Goal: Task Accomplishment & Management: Use online tool/utility

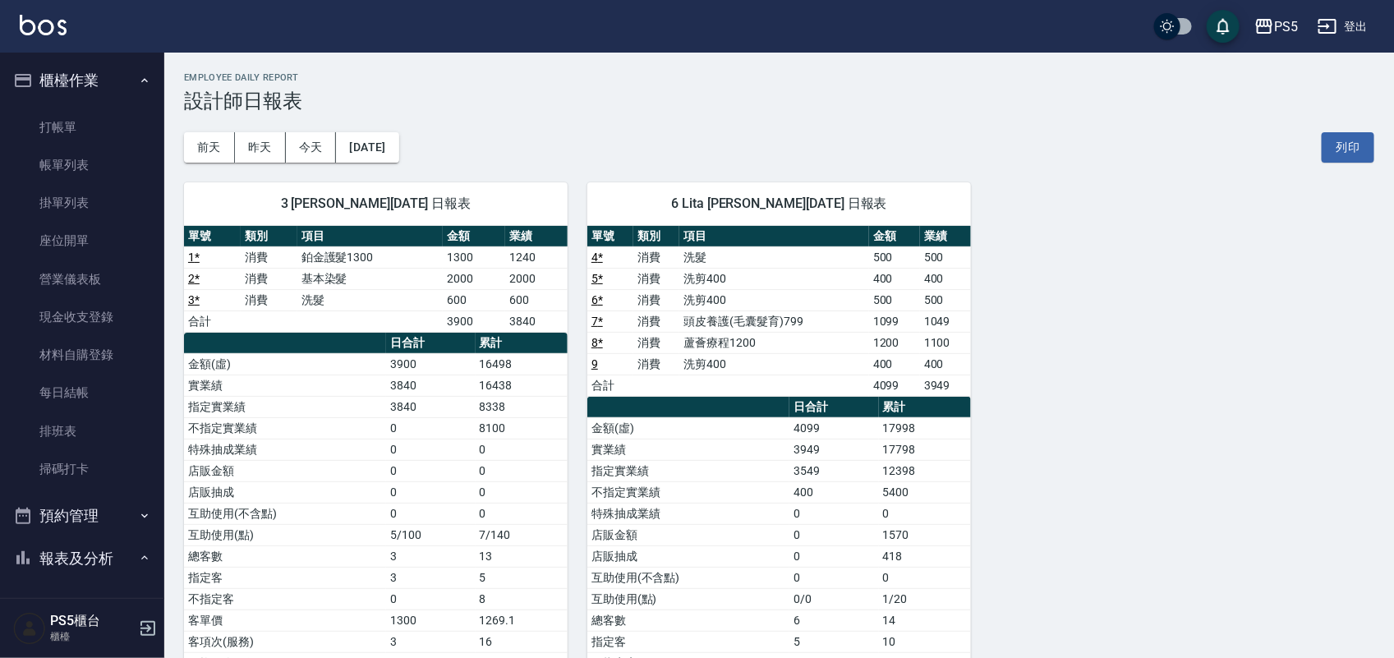
scroll to position [376, 0]
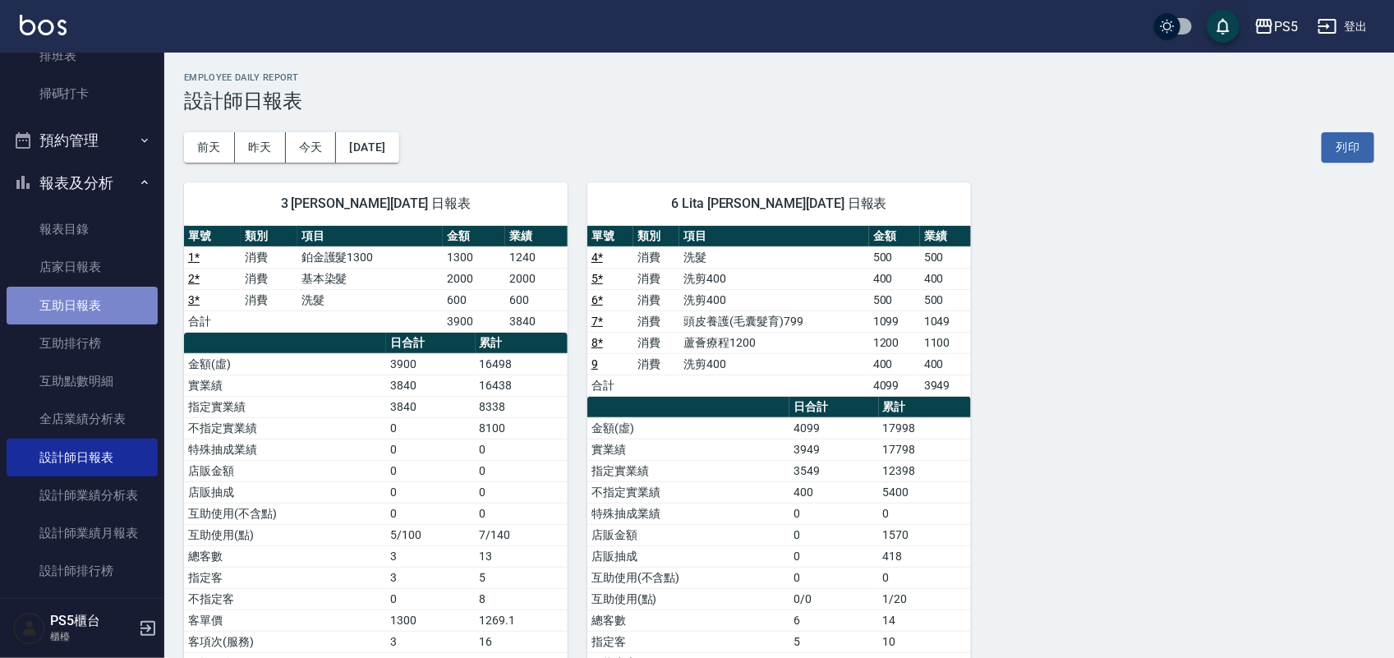
click at [85, 320] on link "互助日報表" at bounding box center [82, 306] width 151 height 38
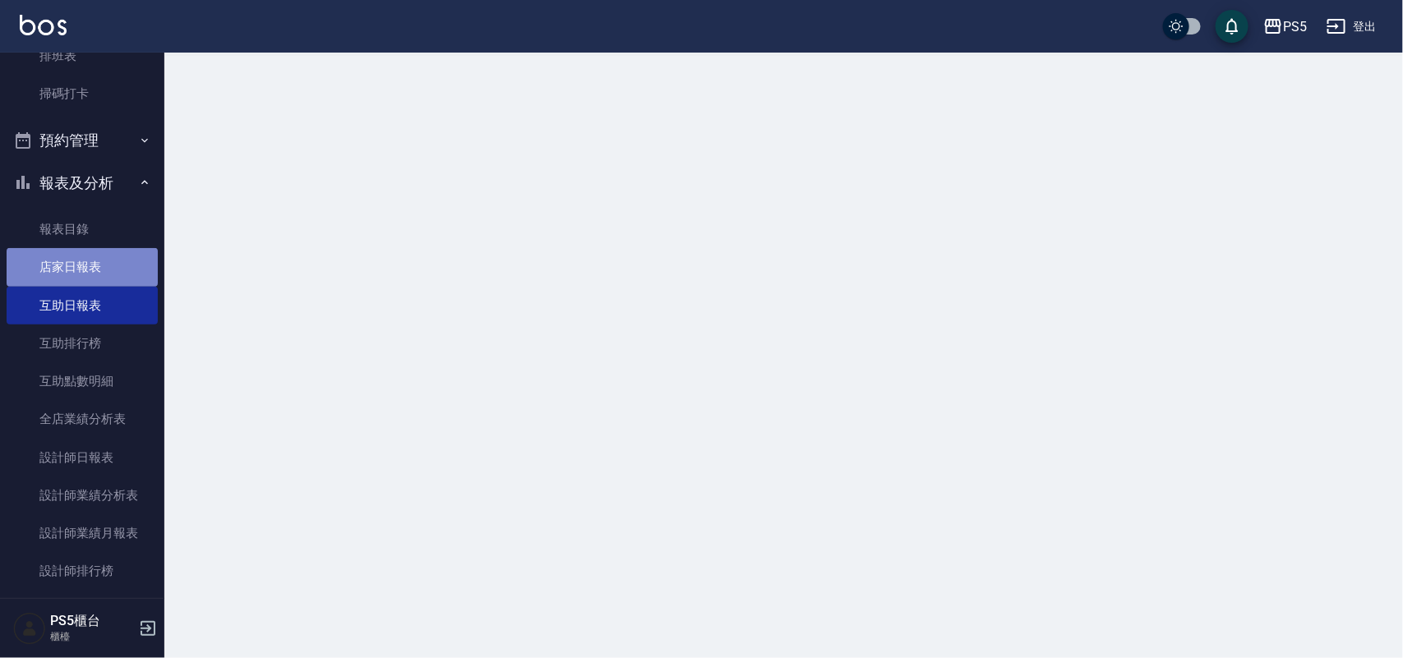
click at [82, 280] on link "店家日報表" at bounding box center [82, 267] width 151 height 38
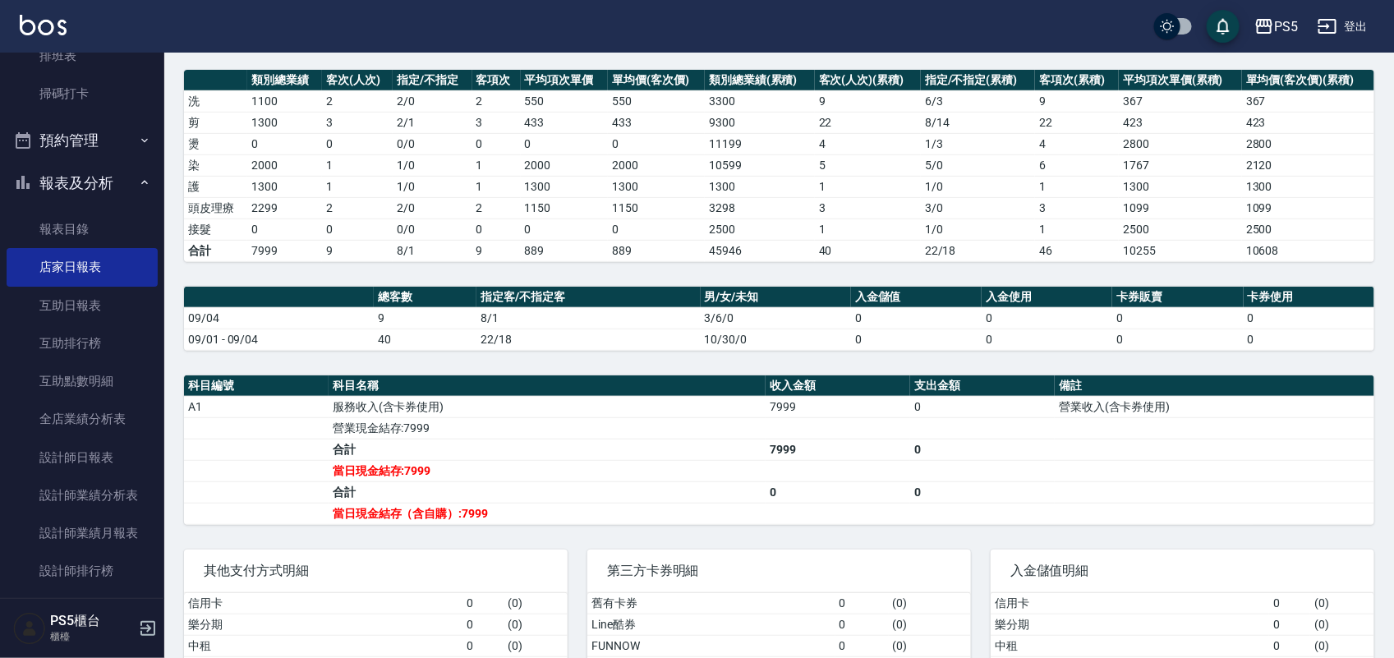
scroll to position [304, 0]
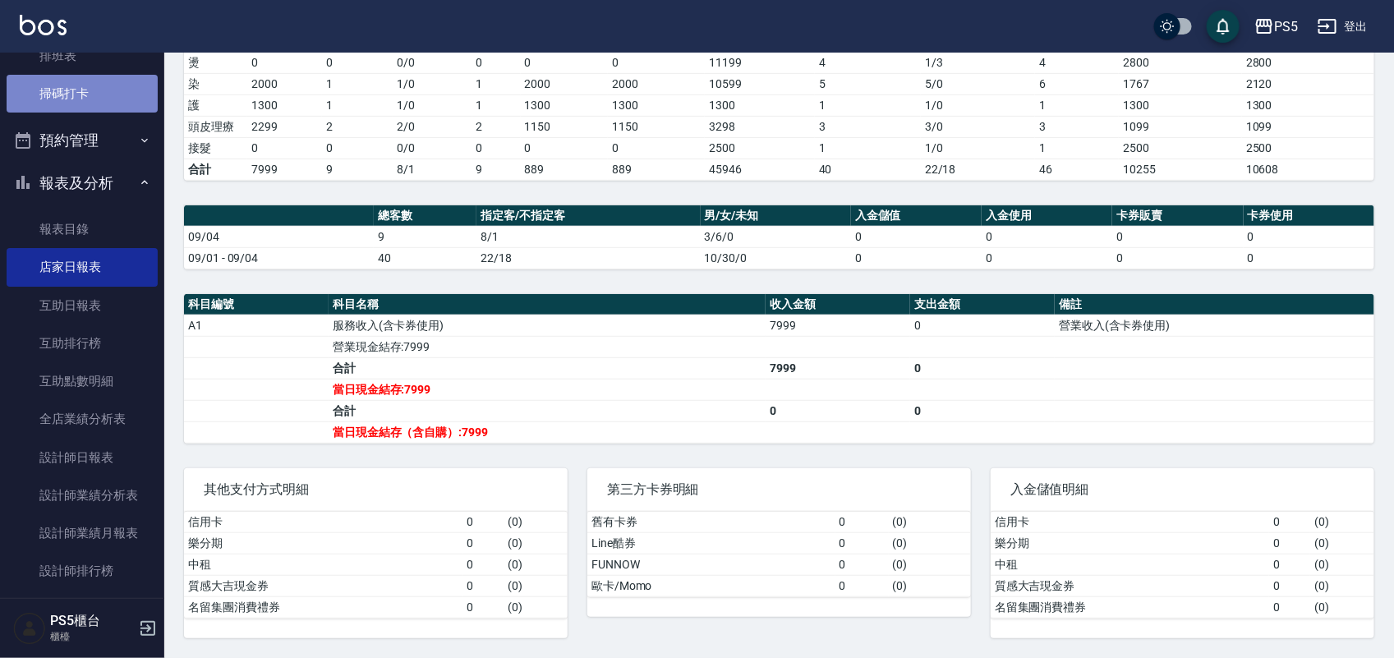
click at [94, 75] on link "掃碼打卡" at bounding box center [82, 94] width 151 height 38
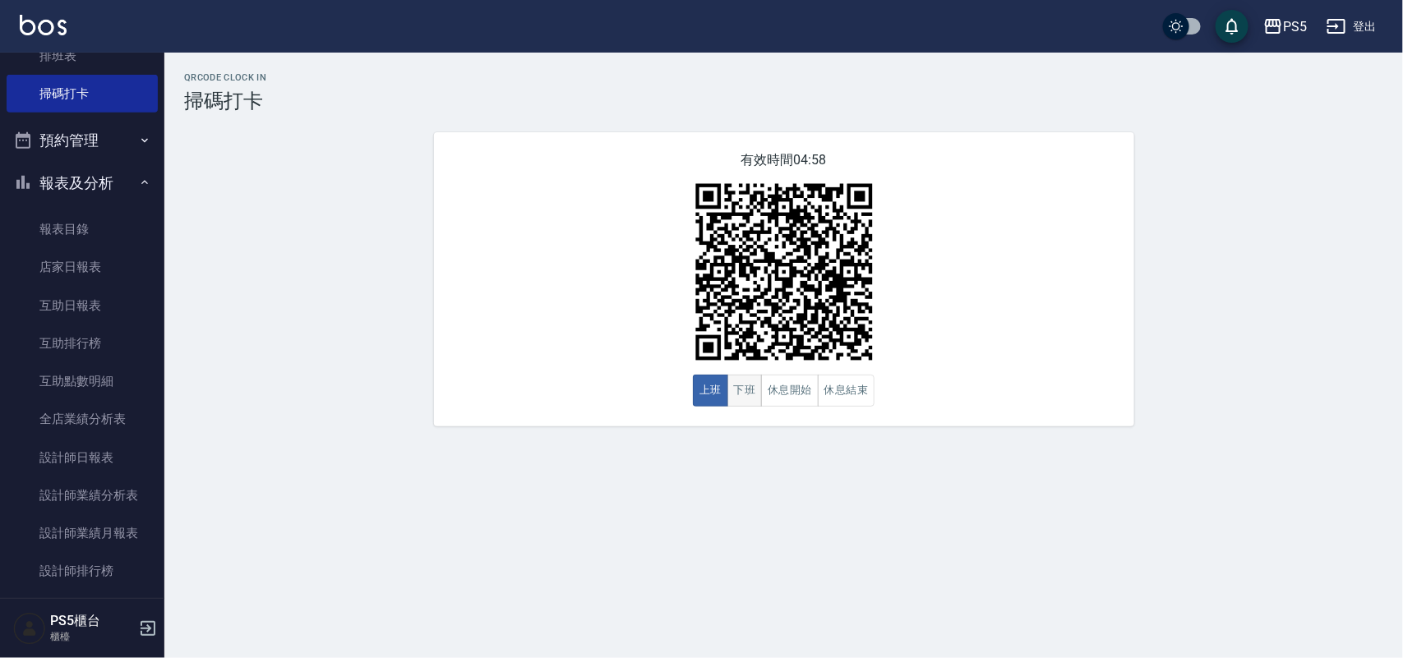
click at [737, 391] on button "下班" at bounding box center [744, 391] width 35 height 32
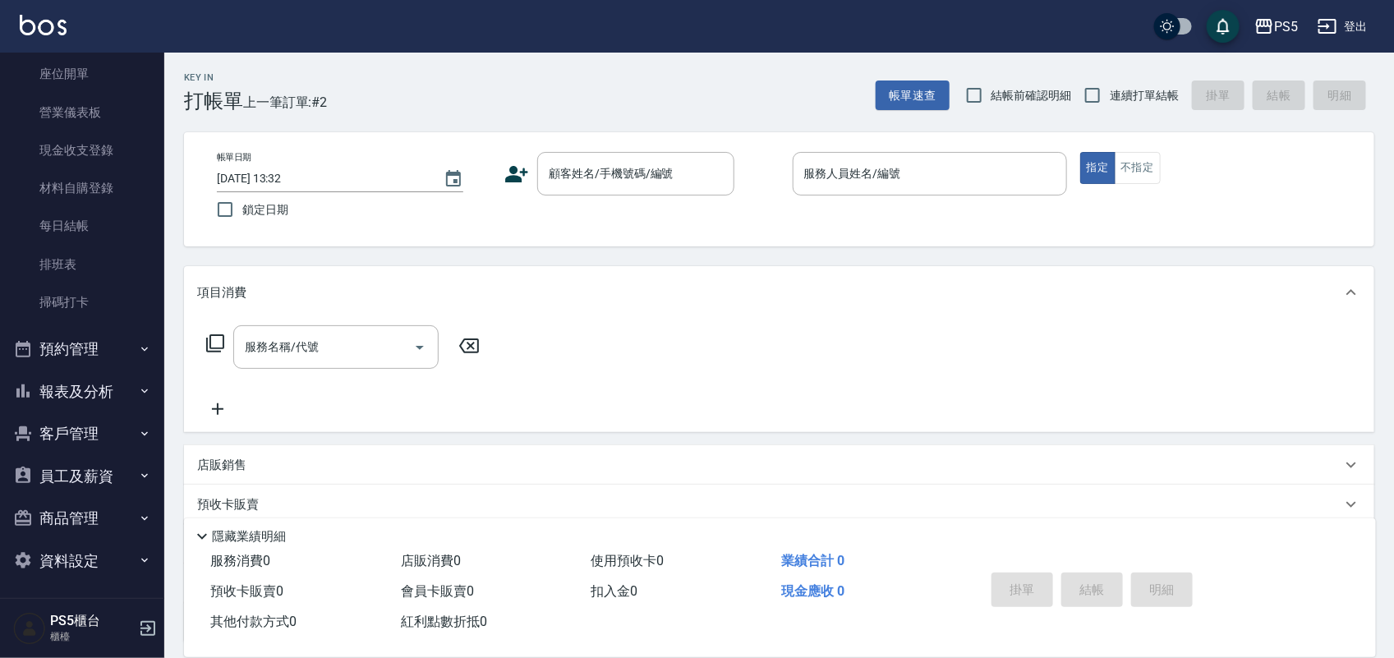
scroll to position [170, 0]
click at [92, 376] on button "報表及分析" at bounding box center [82, 388] width 151 height 43
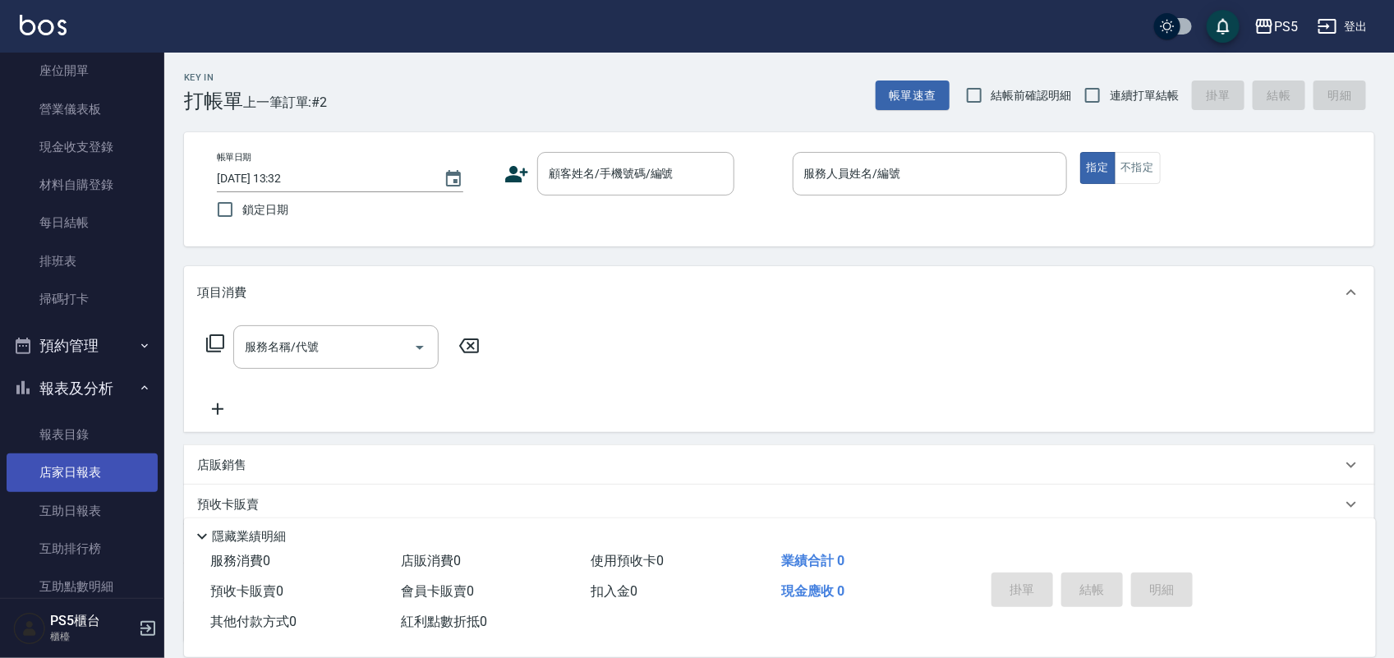
click at [109, 464] on link "店家日報表" at bounding box center [82, 473] width 151 height 38
